Goal: Transaction & Acquisition: Download file/media

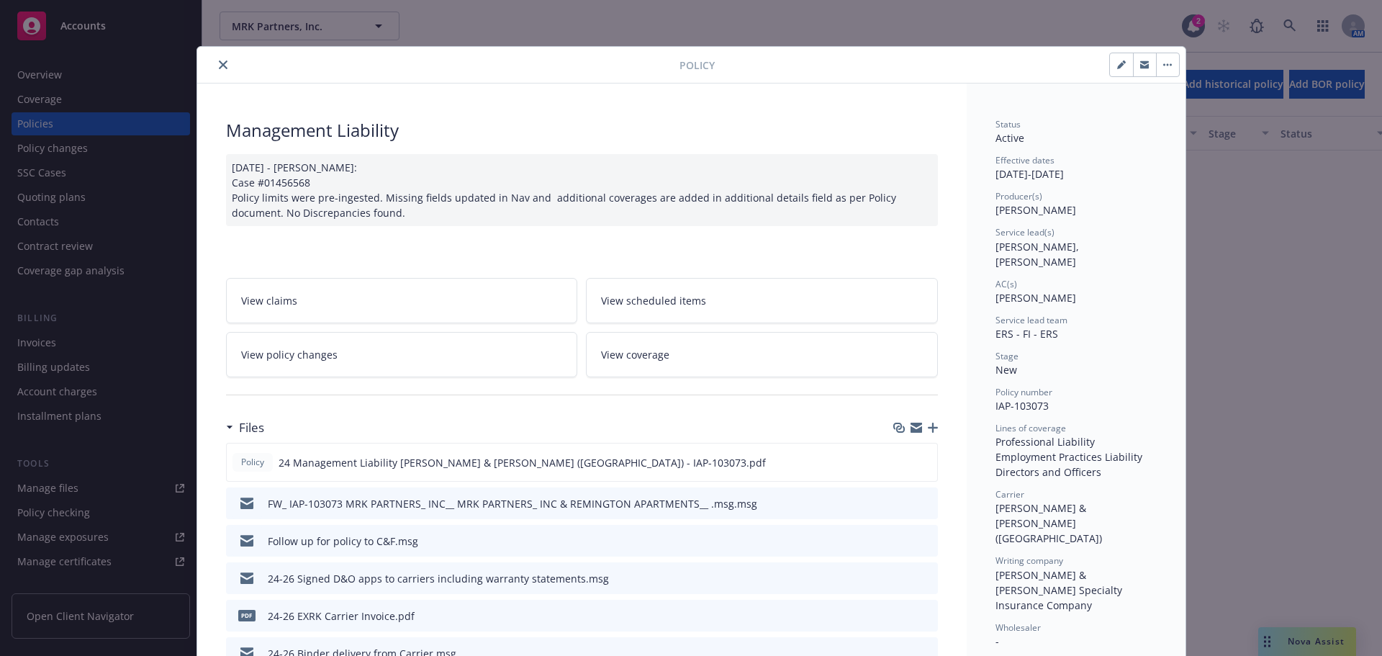
scroll to position [1626, 0]
click at [220, 67] on icon "close" at bounding box center [223, 64] width 9 height 9
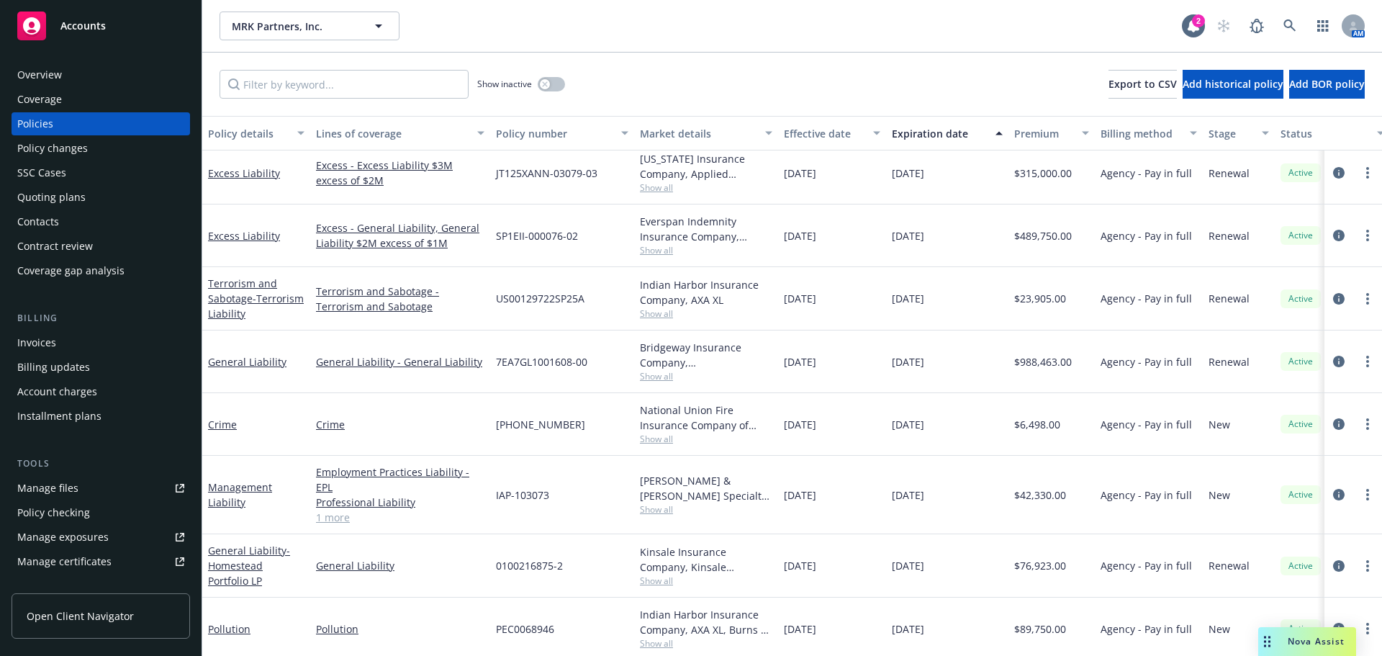
click at [89, 28] on span "Accounts" at bounding box center [82, 26] width 45 height 12
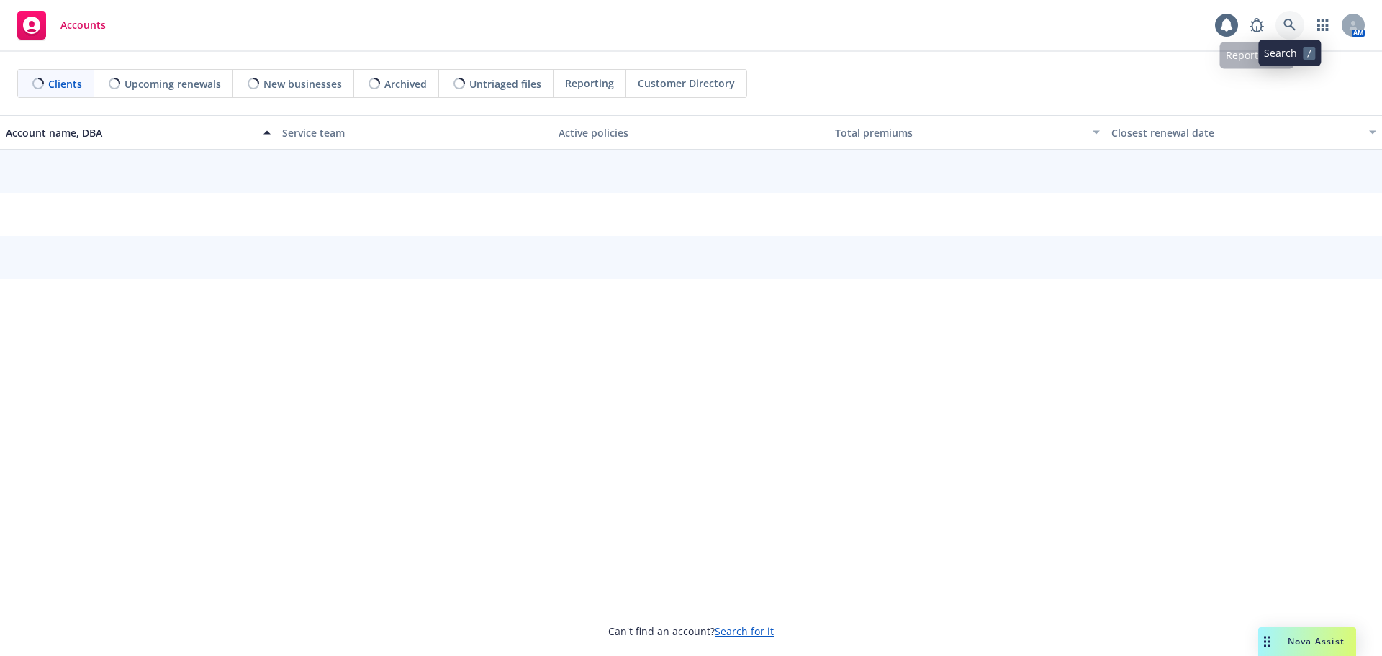
click at [1289, 21] on icon at bounding box center [1289, 25] width 13 height 13
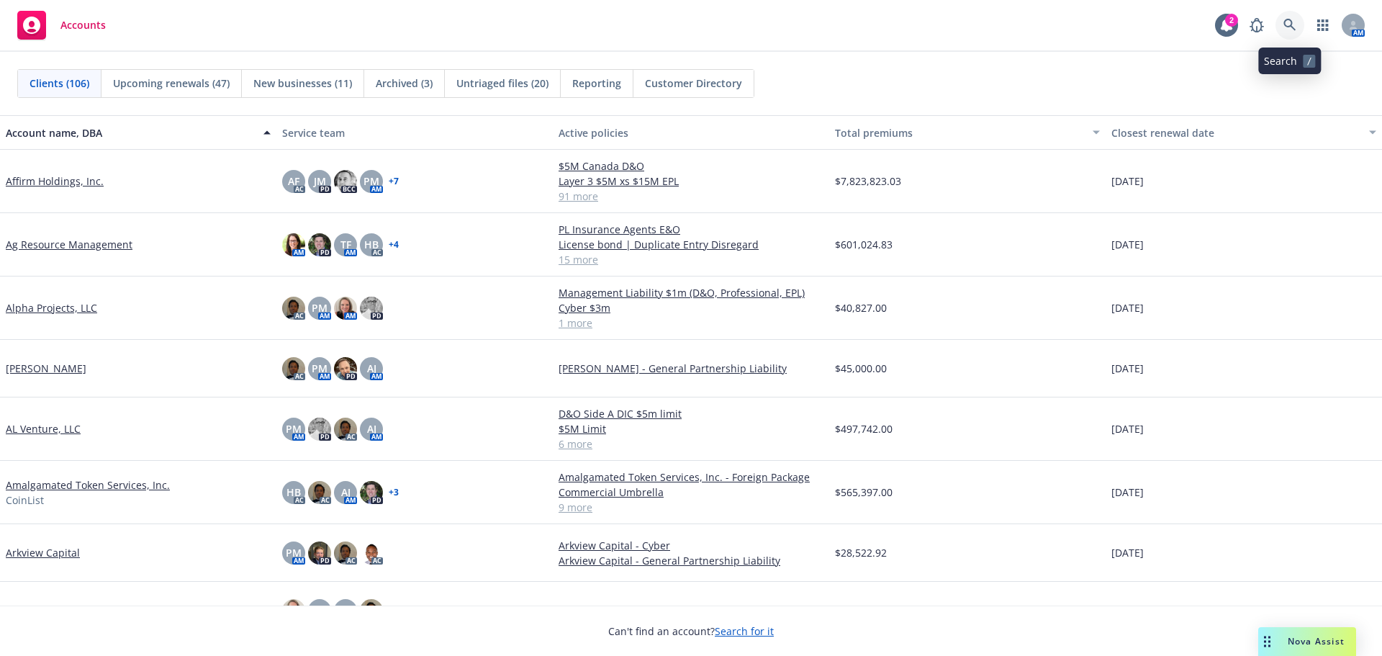
click at [1291, 18] on link at bounding box center [1290, 25] width 29 height 29
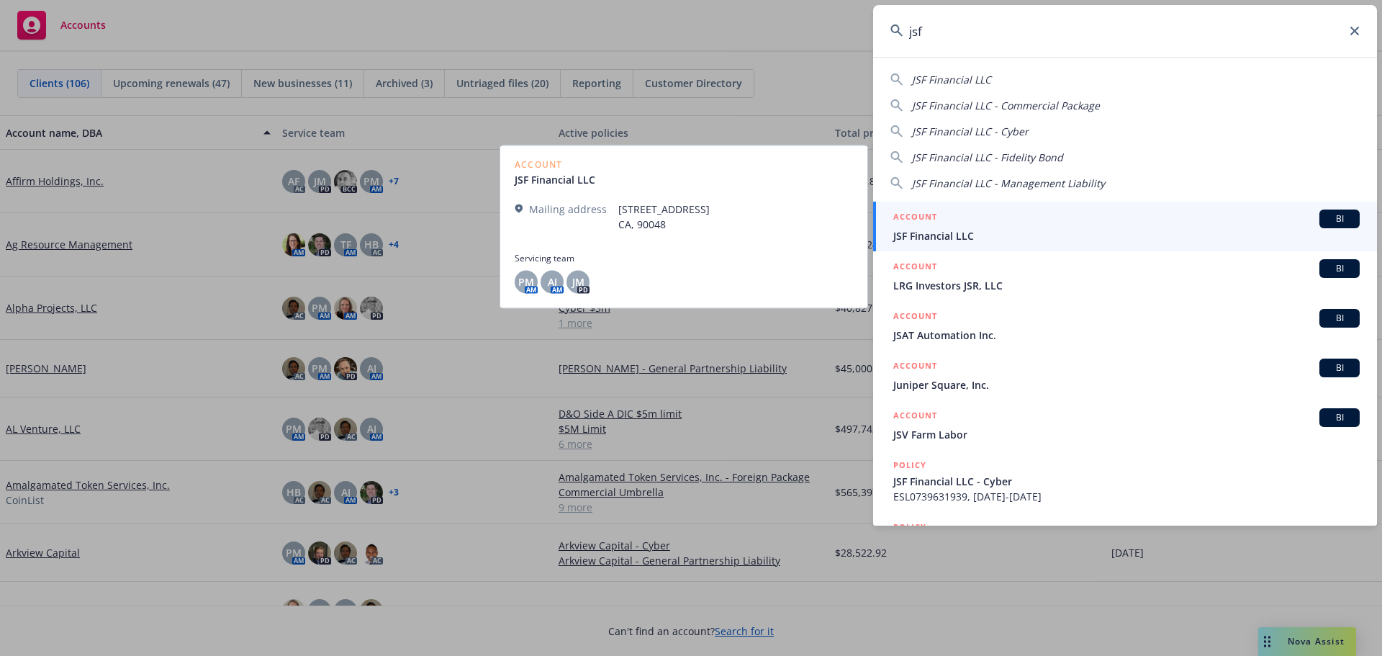
type input "jsf"
click at [965, 241] on span "JSF Financial LLC" at bounding box center [1126, 235] width 466 height 15
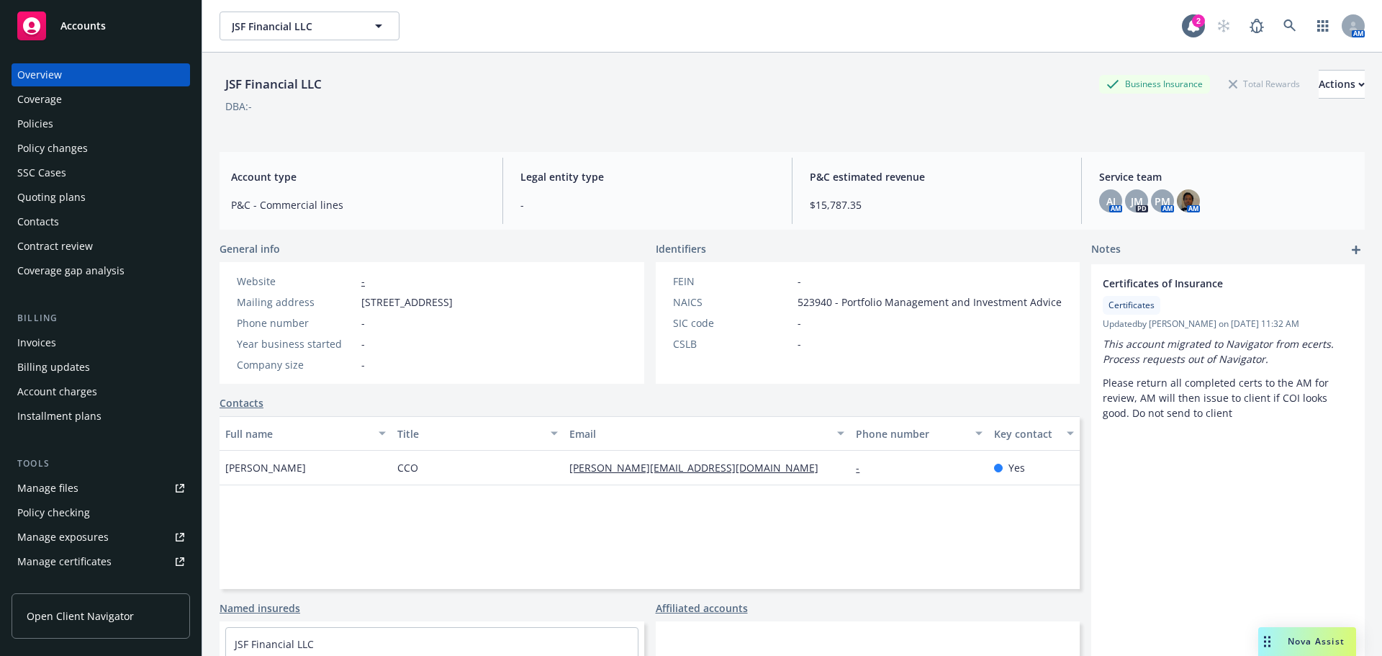
click at [40, 122] on div "Policies" at bounding box center [35, 123] width 36 height 23
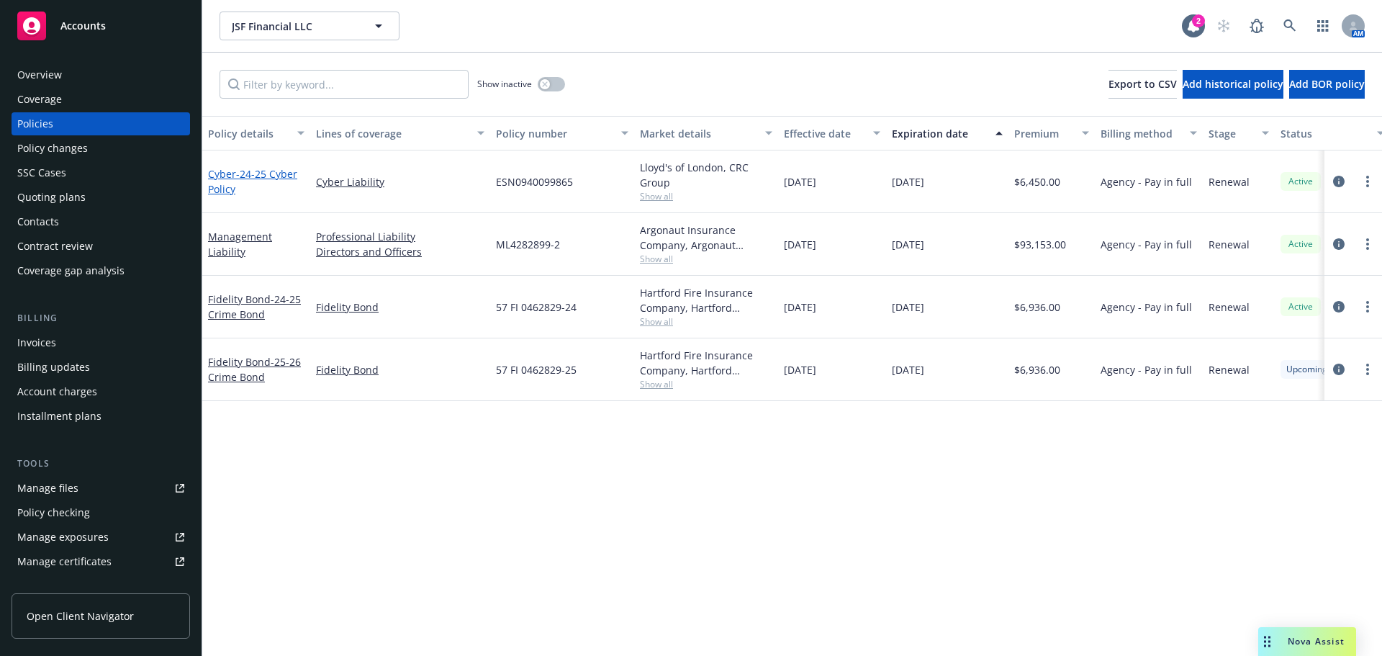
click at [252, 175] on span "- 24-25 Cyber Policy" at bounding box center [252, 181] width 89 height 29
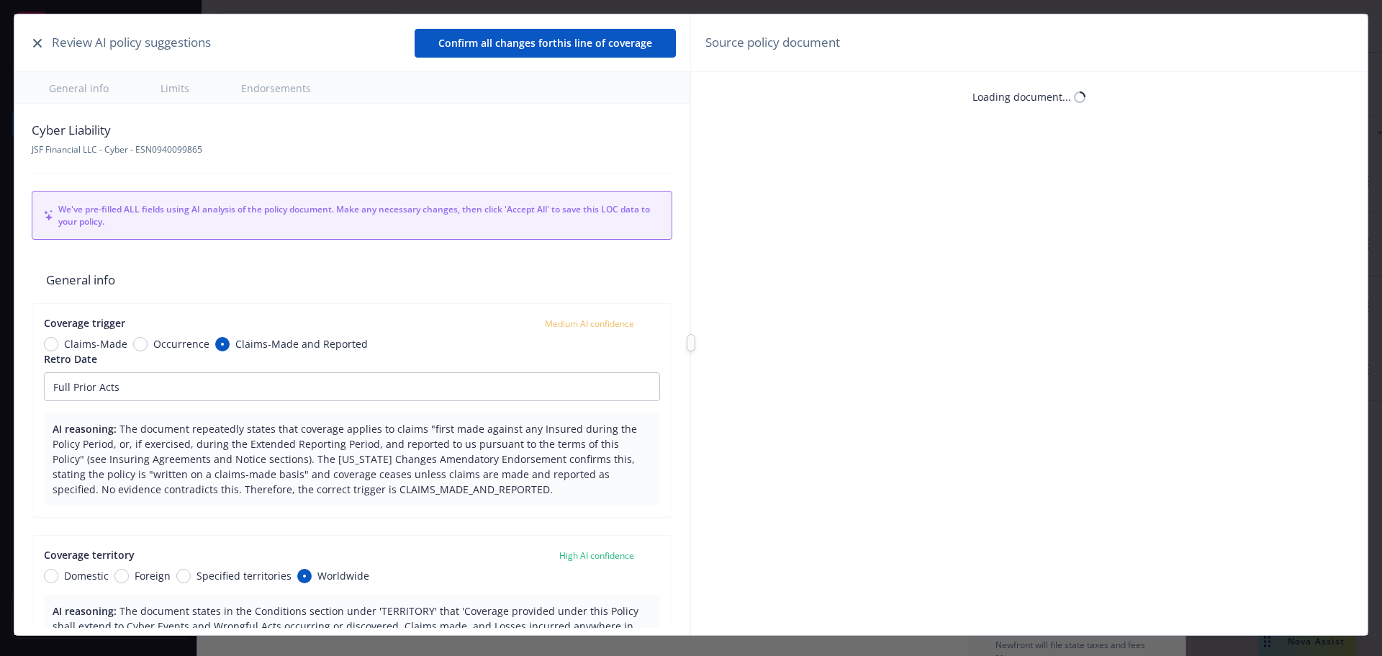
type textarea "x"
click at [33, 45] on icon "button" at bounding box center [37, 43] width 9 height 9
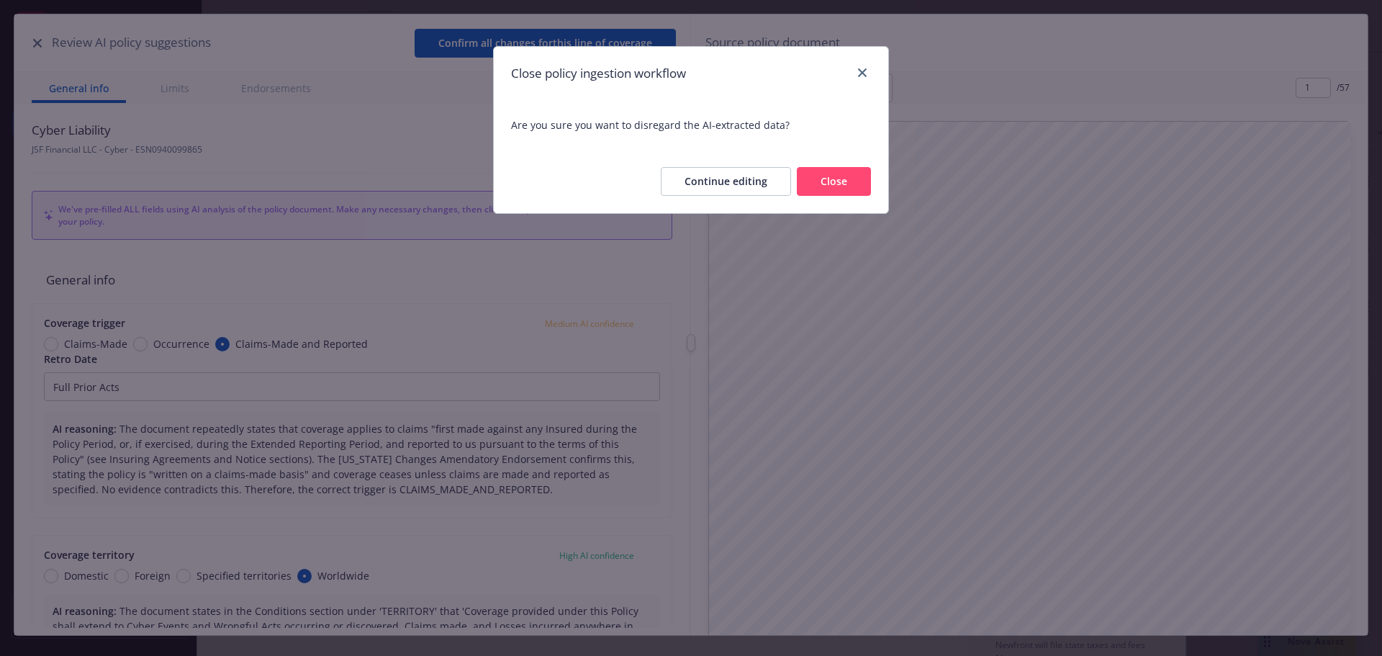
click at [833, 179] on button "Close" at bounding box center [834, 181] width 74 height 29
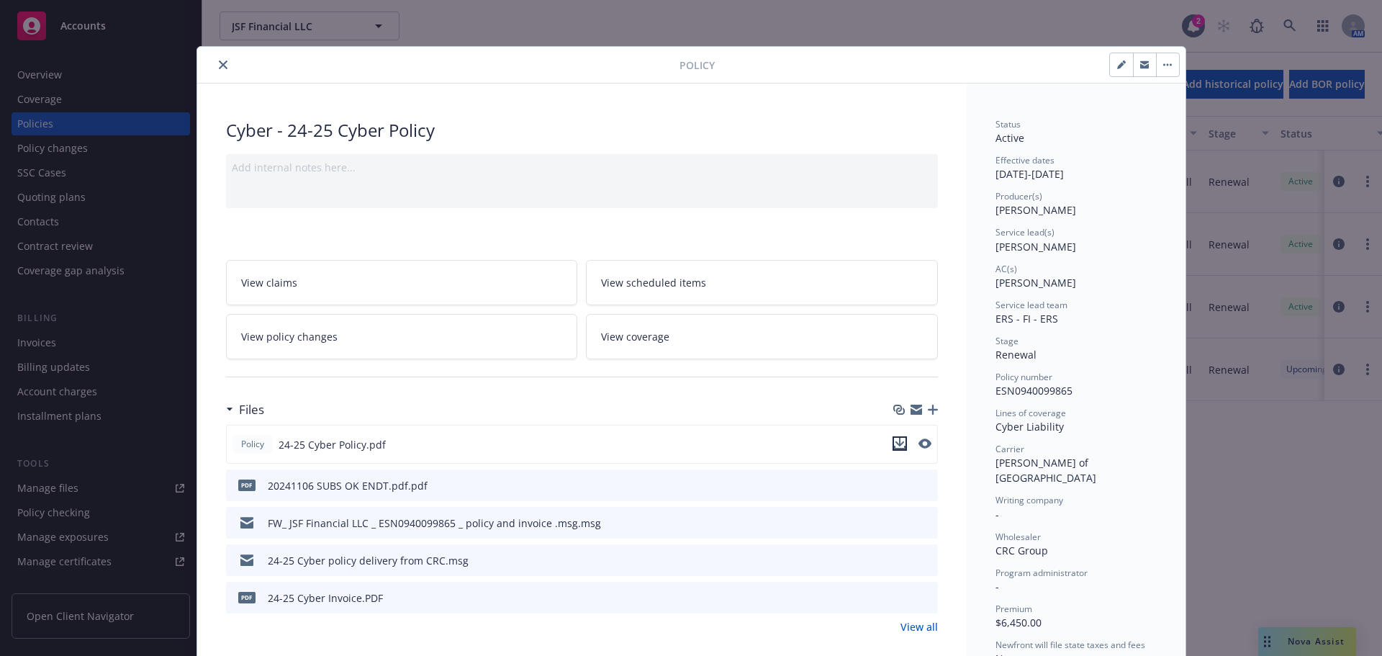
click at [894, 445] on icon "download file" at bounding box center [900, 444] width 12 height 12
click at [222, 66] on button "close" at bounding box center [223, 64] width 17 height 17
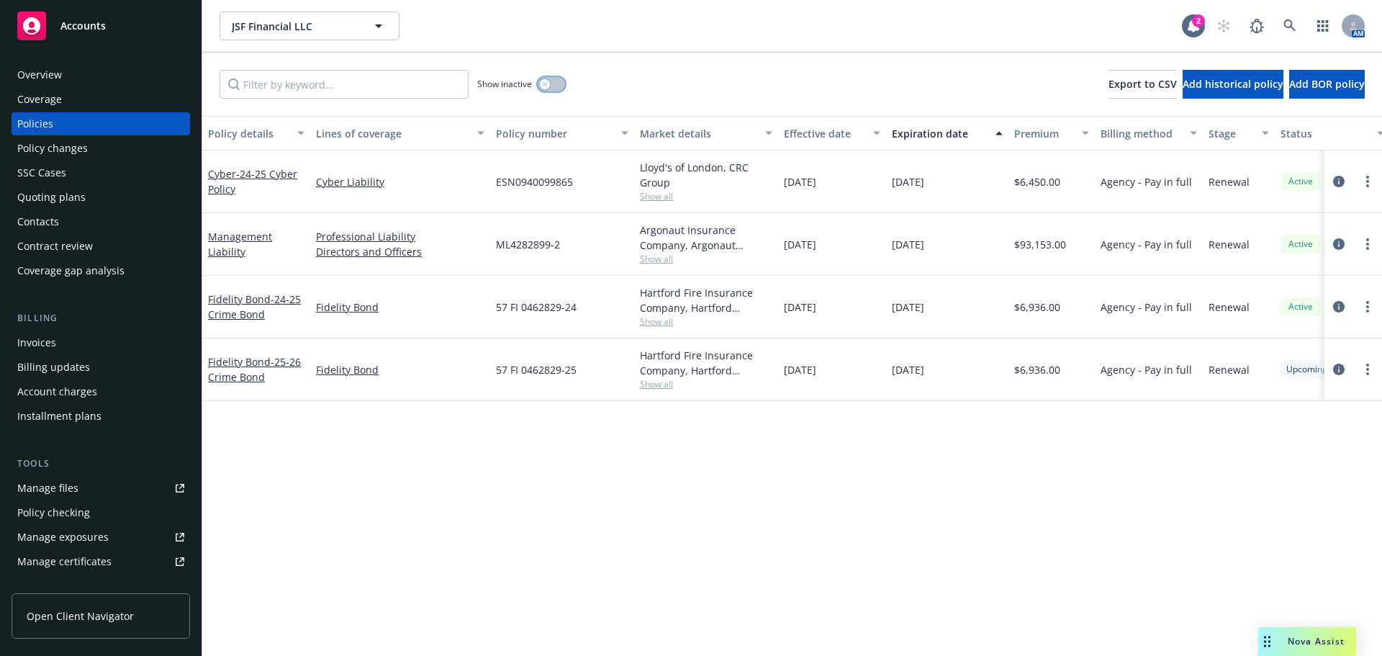
click at [556, 79] on button "button" at bounding box center [551, 84] width 27 height 14
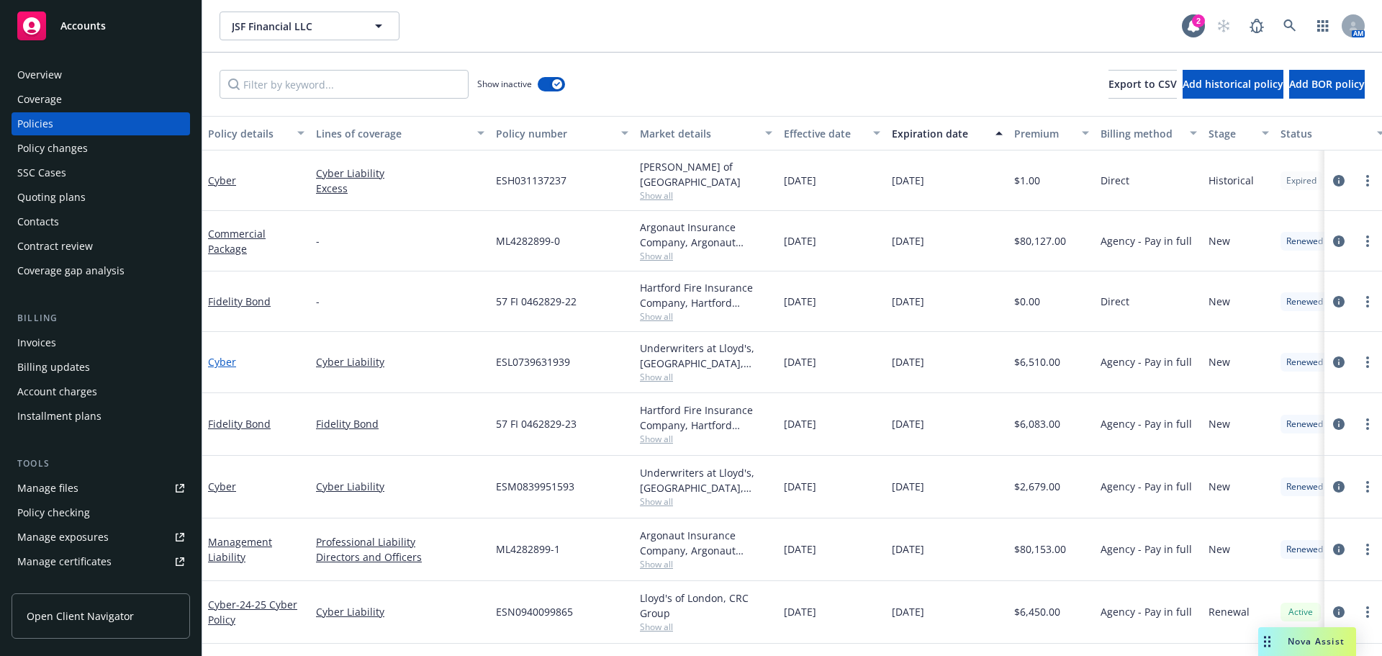
click at [225, 359] on link "Cyber" at bounding box center [222, 362] width 28 height 14
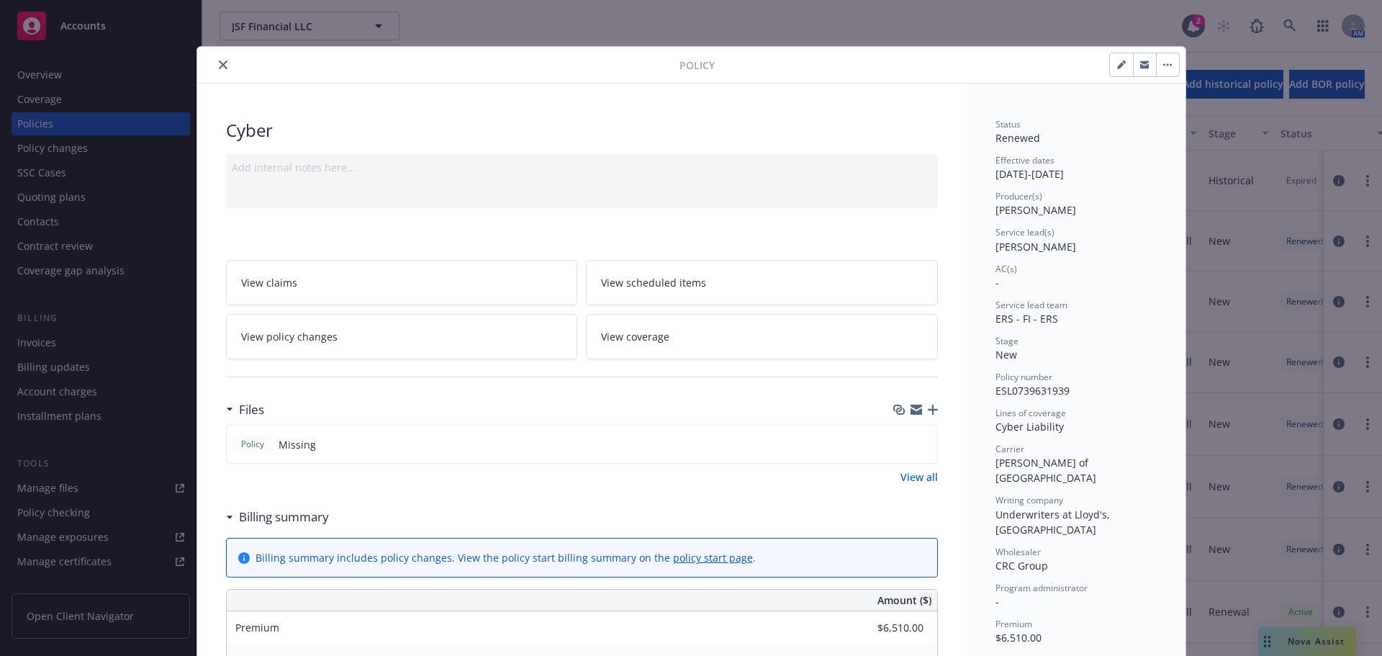
click at [219, 62] on icon "close" at bounding box center [223, 64] width 9 height 9
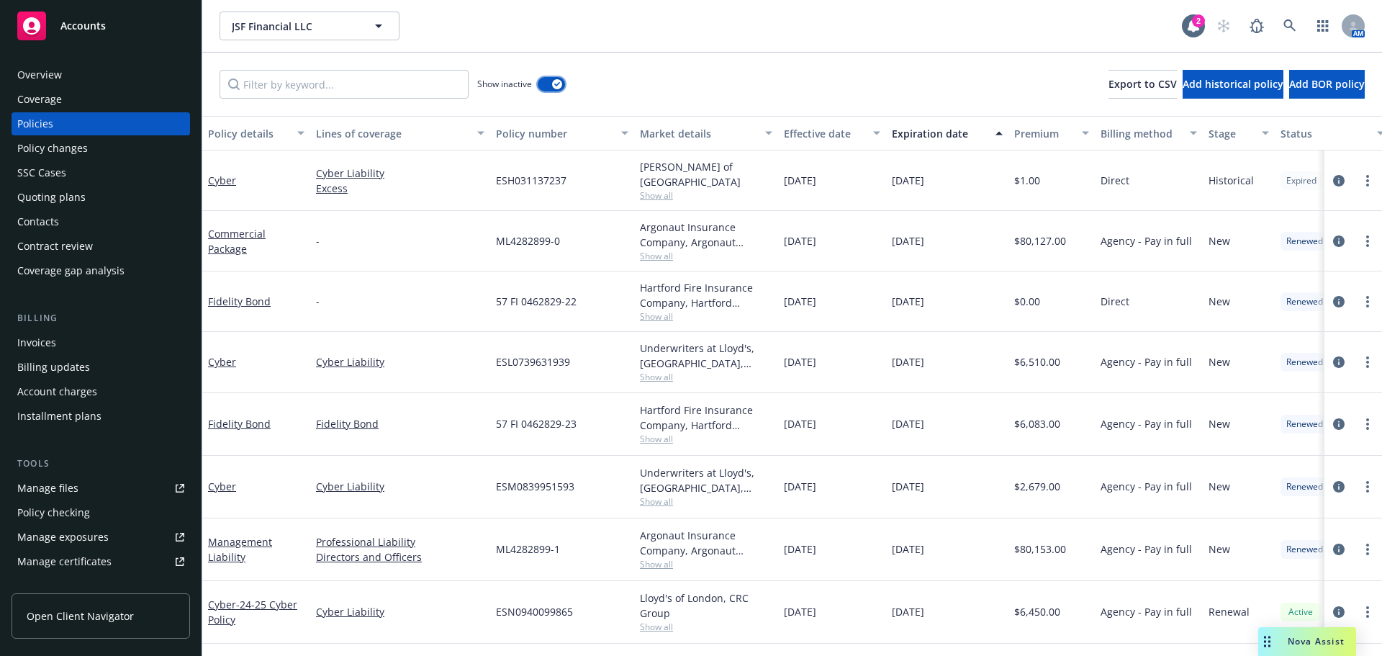
click at [538, 84] on button "button" at bounding box center [551, 84] width 27 height 14
